Goal: Task Accomplishment & Management: Manage account settings

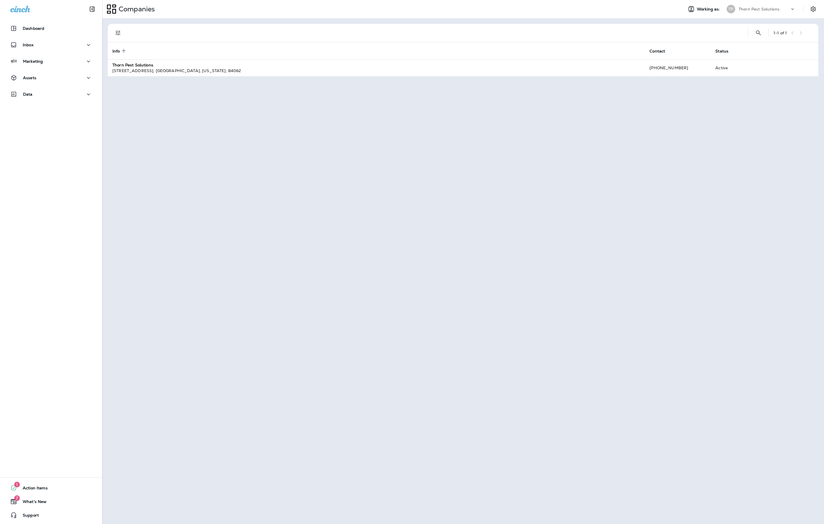
click at [811, 15] on div "Working as: [PERSON_NAME] Pest Solutions" at bounding box center [751, 8] width 145 height 11
click at [817, 6] on button "Settings" at bounding box center [813, 9] width 10 height 10
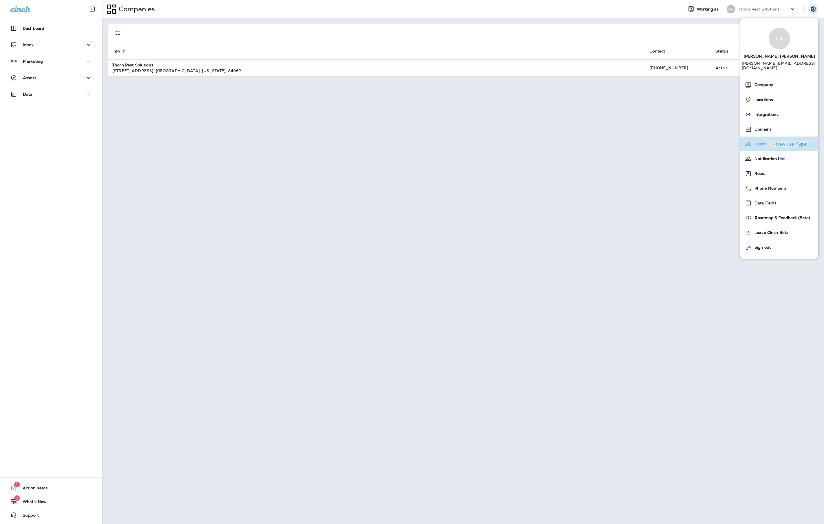
click at [795, 142] on div "✨New User Type!" at bounding box center [789, 144] width 37 height 4
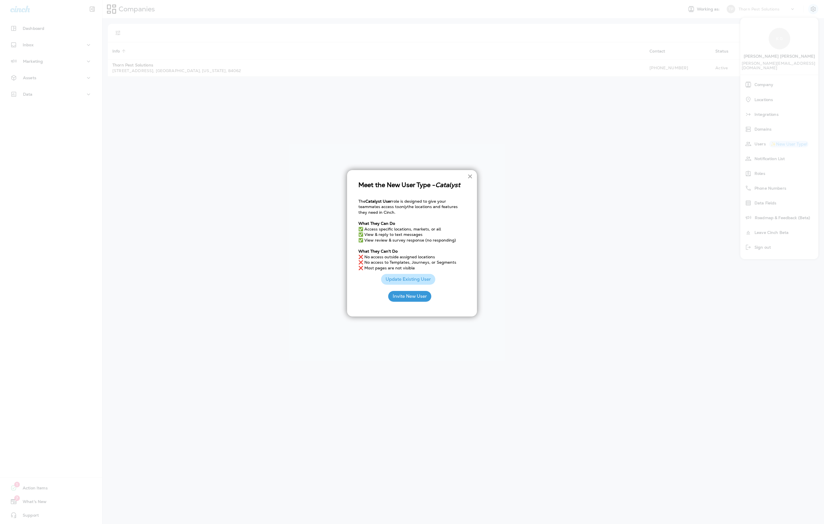
click at [471, 177] on button "×" at bounding box center [469, 176] width 5 height 9
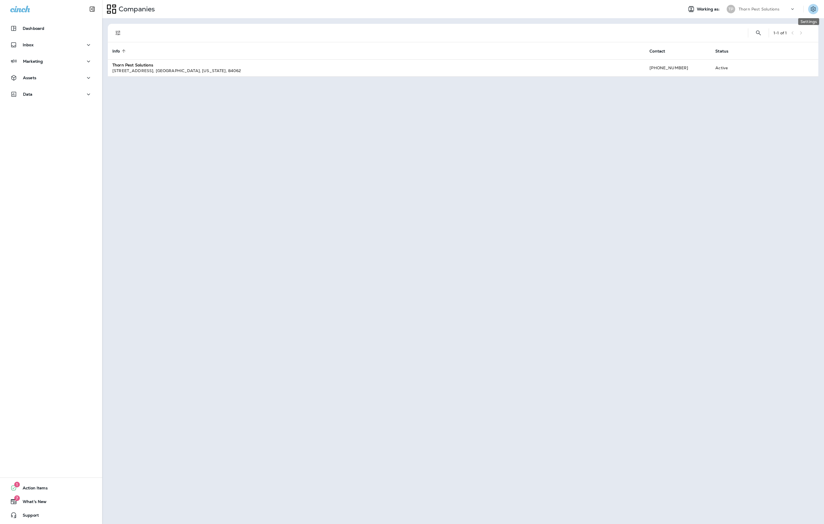
click at [809, 10] on button "Settings" at bounding box center [813, 9] width 10 height 10
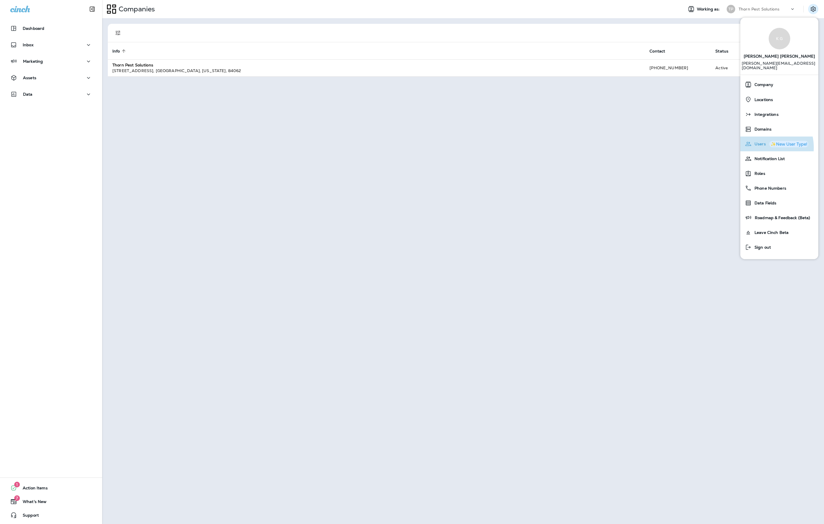
click at [759, 143] on span "Users" at bounding box center [759, 144] width 14 height 5
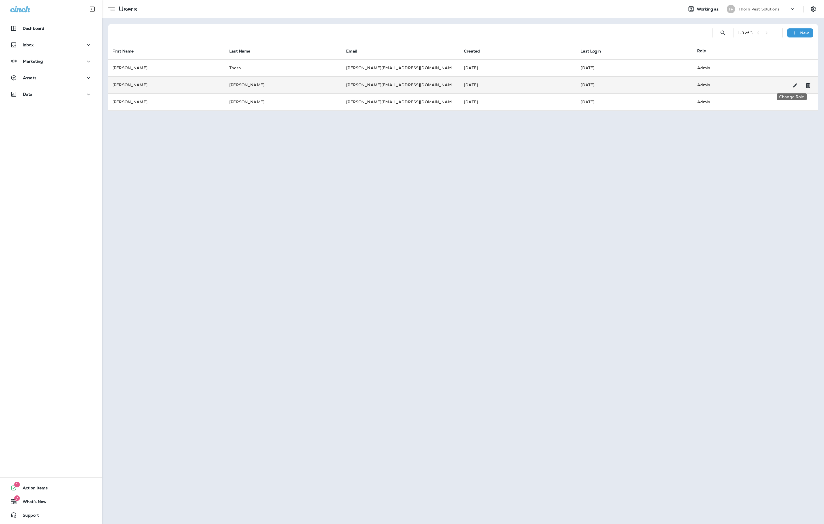
click at [796, 83] on icon "Change Role" at bounding box center [795, 85] width 4 height 4
select select "*"
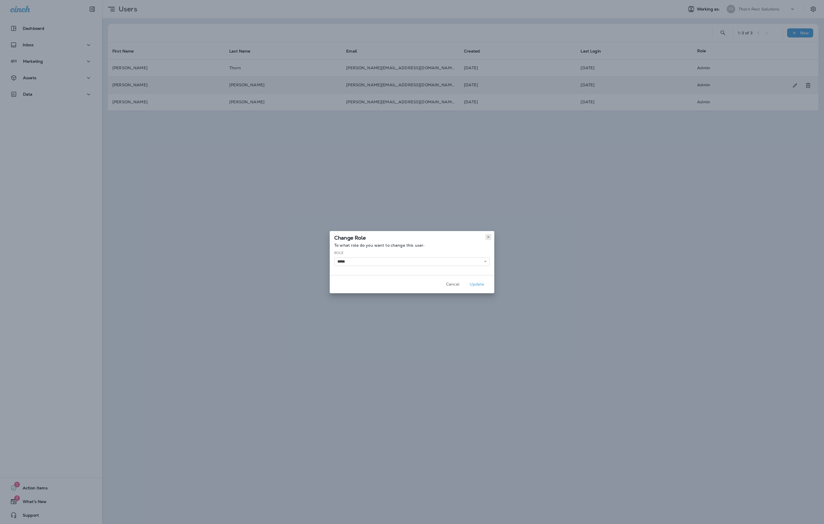
click at [490, 235] on icon at bounding box center [488, 236] width 3 height 3
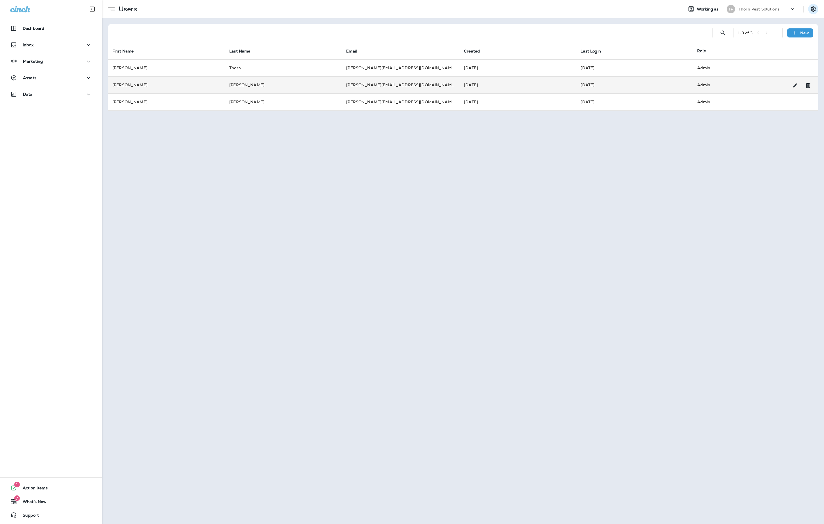
click at [810, 12] on button "Settings" at bounding box center [813, 9] width 10 height 10
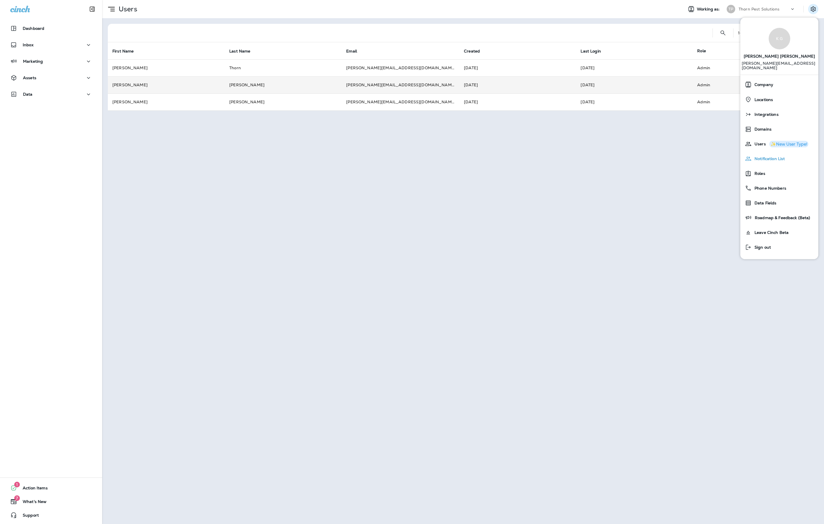
click at [771, 159] on span "Notification List" at bounding box center [768, 158] width 33 height 5
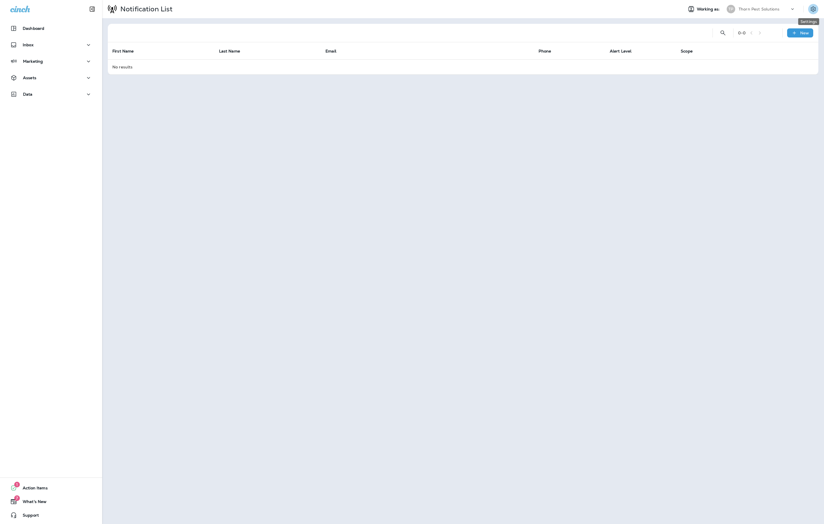
click at [815, 5] on button "Settings" at bounding box center [813, 9] width 10 height 10
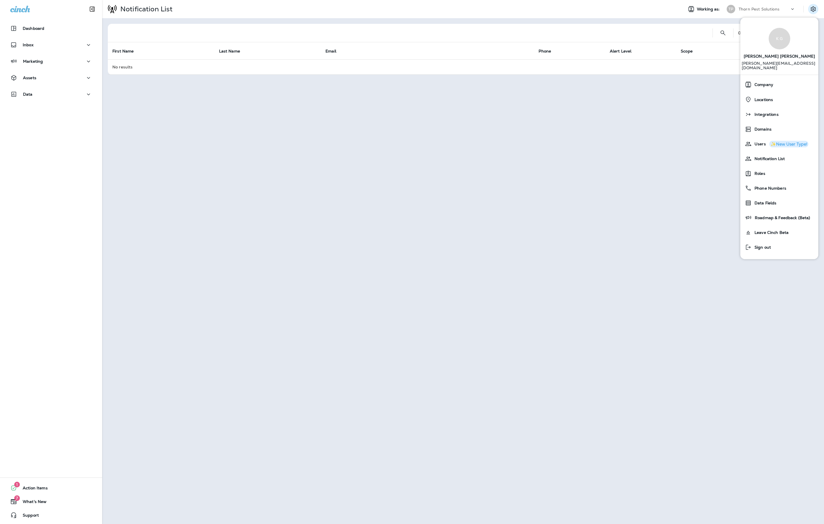
click at [685, 133] on div "Notification List Working as: [PERSON_NAME] Pest Solutions 0 - 0 New First Name…" at bounding box center [463, 262] width 722 height 524
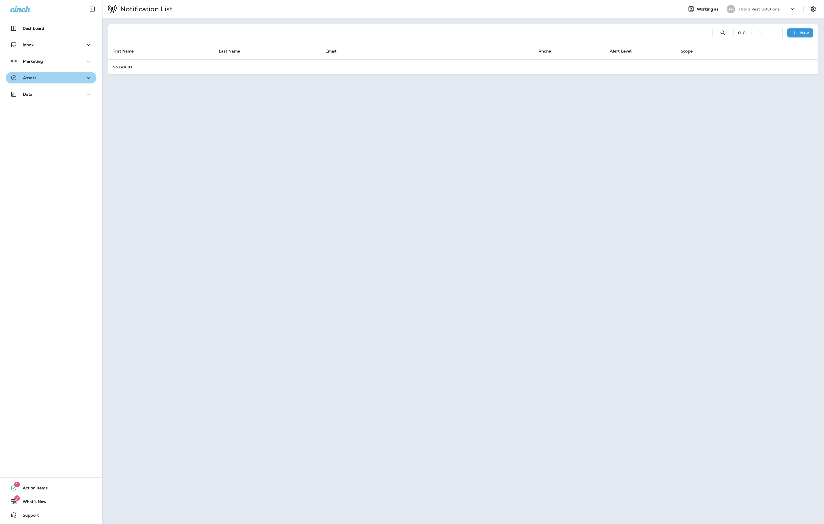
click at [85, 77] on icon "button" at bounding box center [88, 77] width 7 height 7
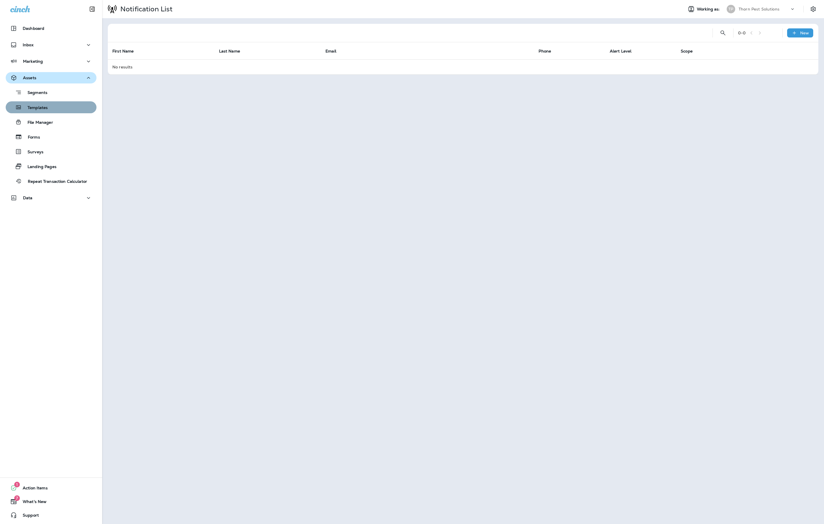
click at [60, 110] on div "Templates" at bounding box center [51, 107] width 86 height 9
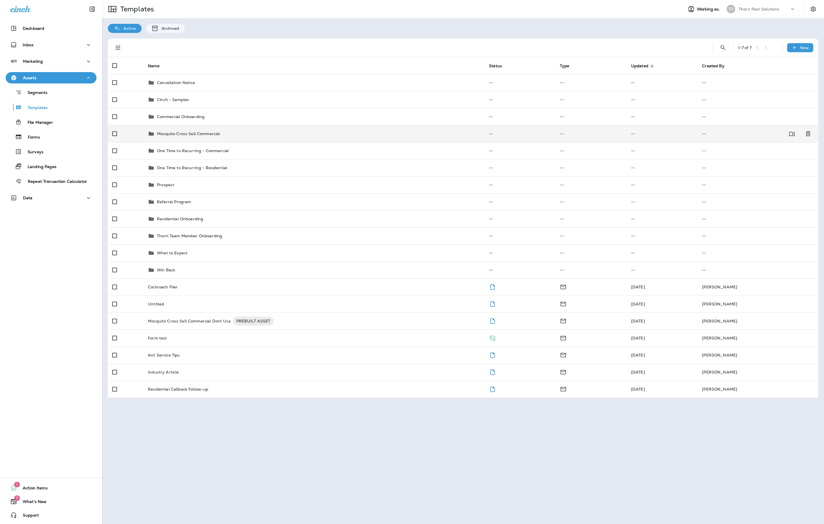
click at [271, 137] on div "Mosquito Cross Sell Commercial" at bounding box center [314, 133] width 332 height 7
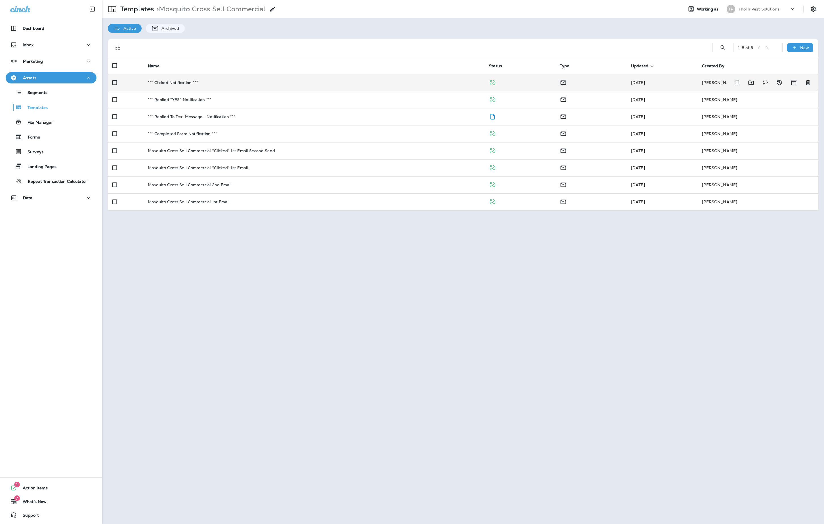
click at [270, 85] on div "*** Clicked Notification ***" at bounding box center [314, 82] width 332 height 5
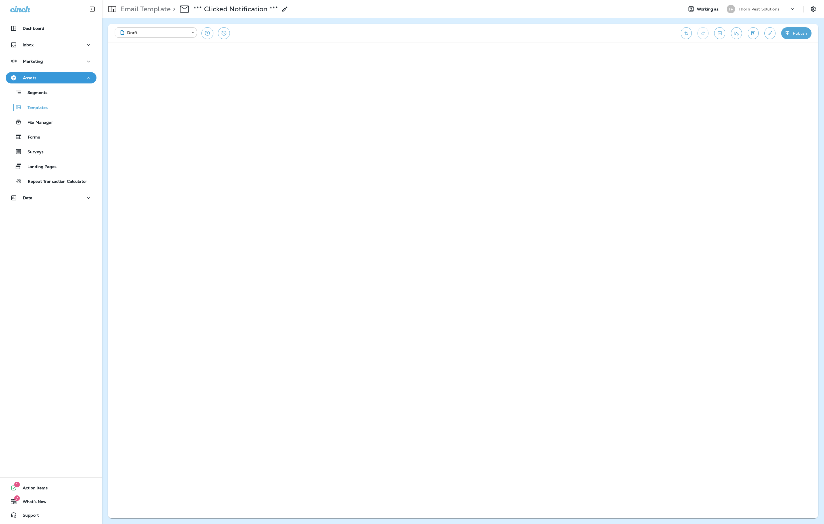
click at [288, 7] on icon at bounding box center [285, 9] width 7 height 7
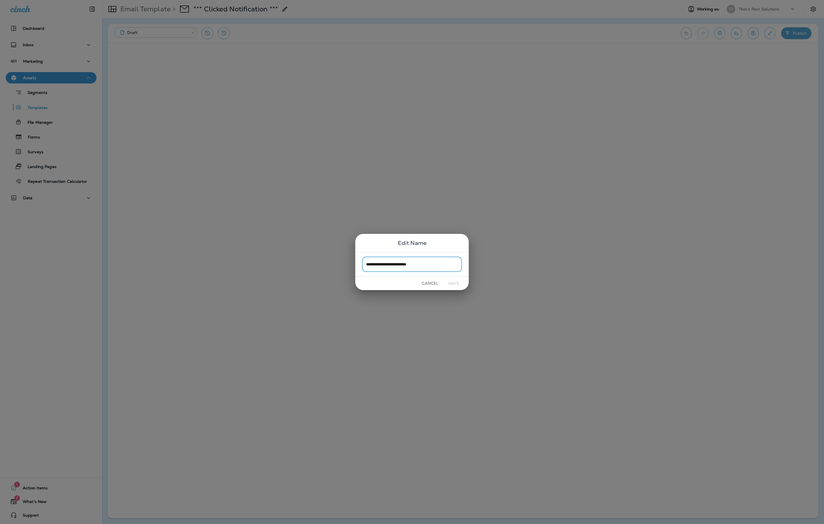
click at [289, 7] on div "**********" at bounding box center [412, 262] width 824 height 524
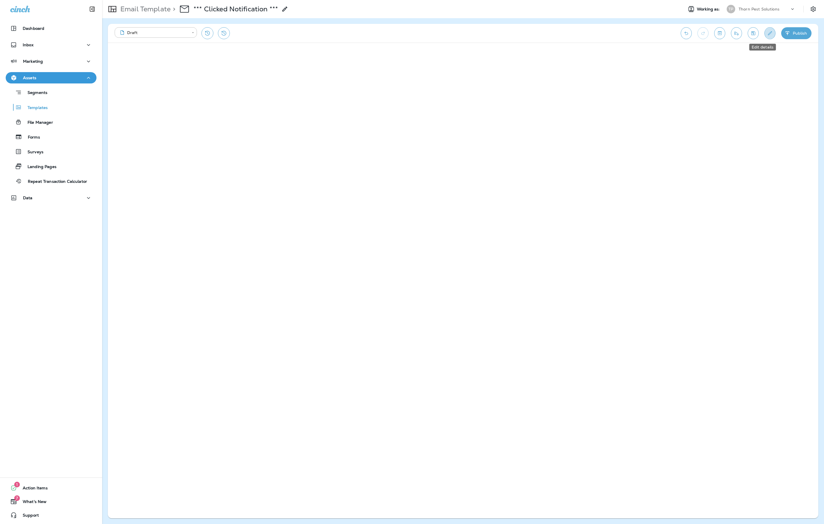
click at [767, 31] on icon "Edit details" at bounding box center [770, 33] width 6 height 6
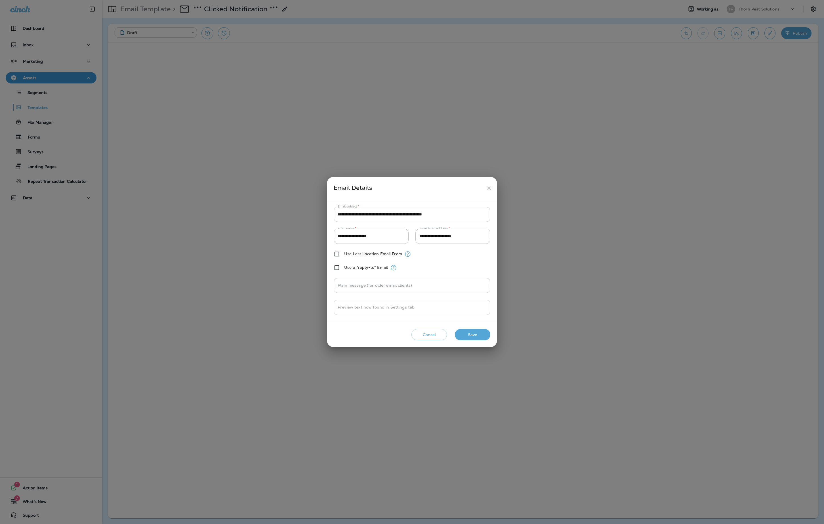
click at [434, 341] on button "Cancel" at bounding box center [429, 335] width 35 height 12
